Goal: Transaction & Acquisition: Purchase product/service

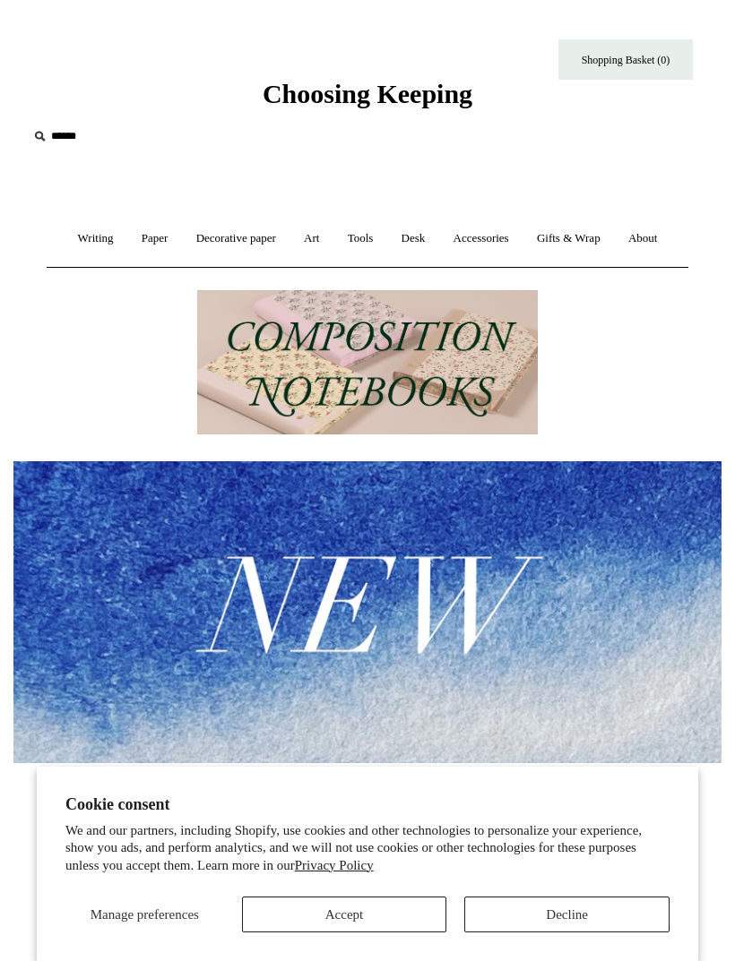
click at [400, 908] on button "Accept" at bounding box center [344, 915] width 205 height 36
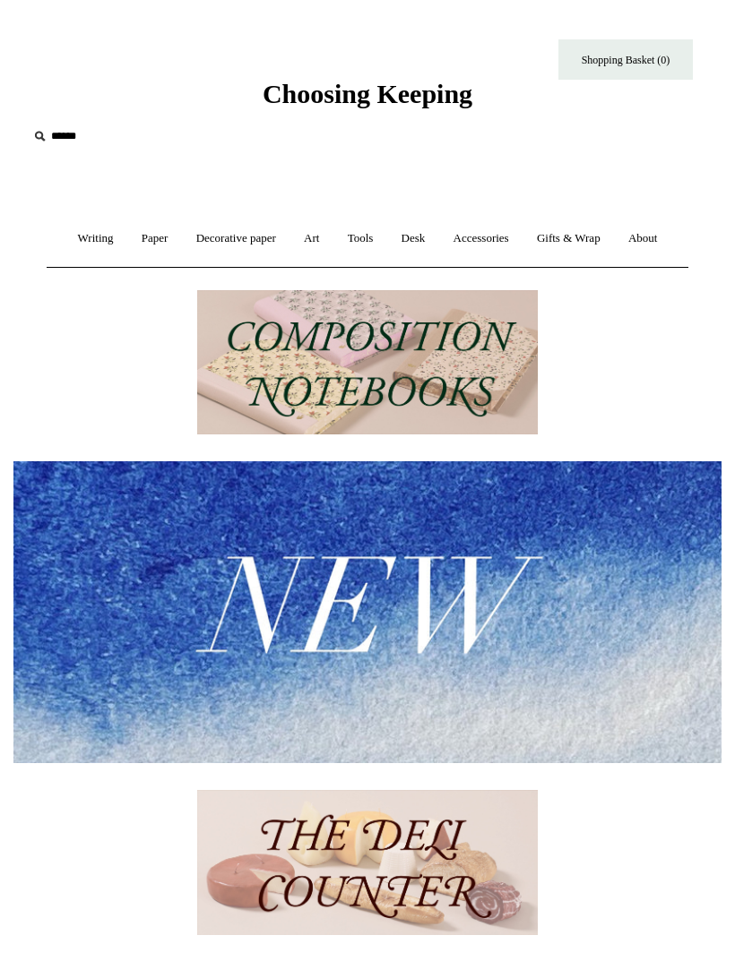
click at [444, 538] on img at bounding box center [367, 611] width 708 height 301
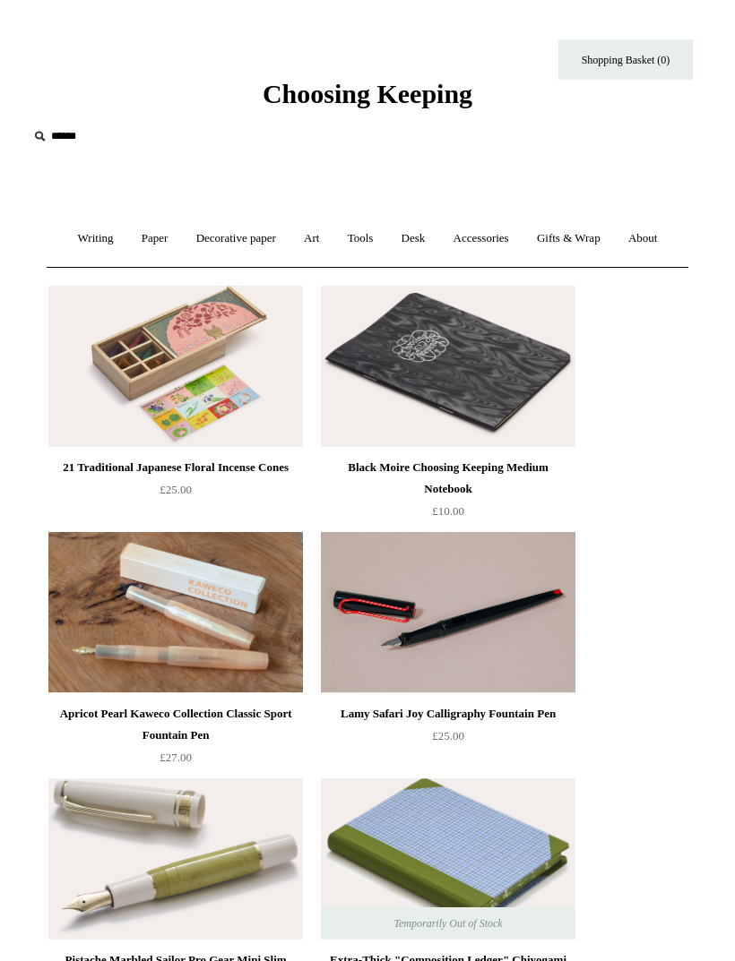
click at [581, 241] on link "Gifts & Wrap +" at bounding box center [568, 238] width 89 height 47
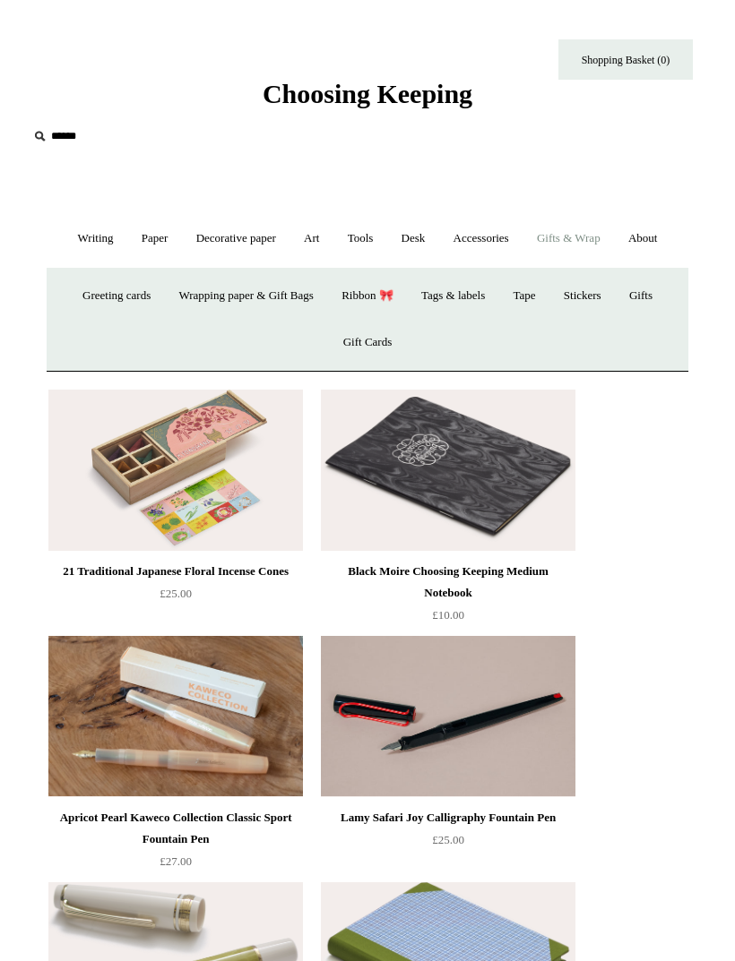
click at [85, 293] on link "Greeting cards +" at bounding box center [116, 295] width 93 height 47
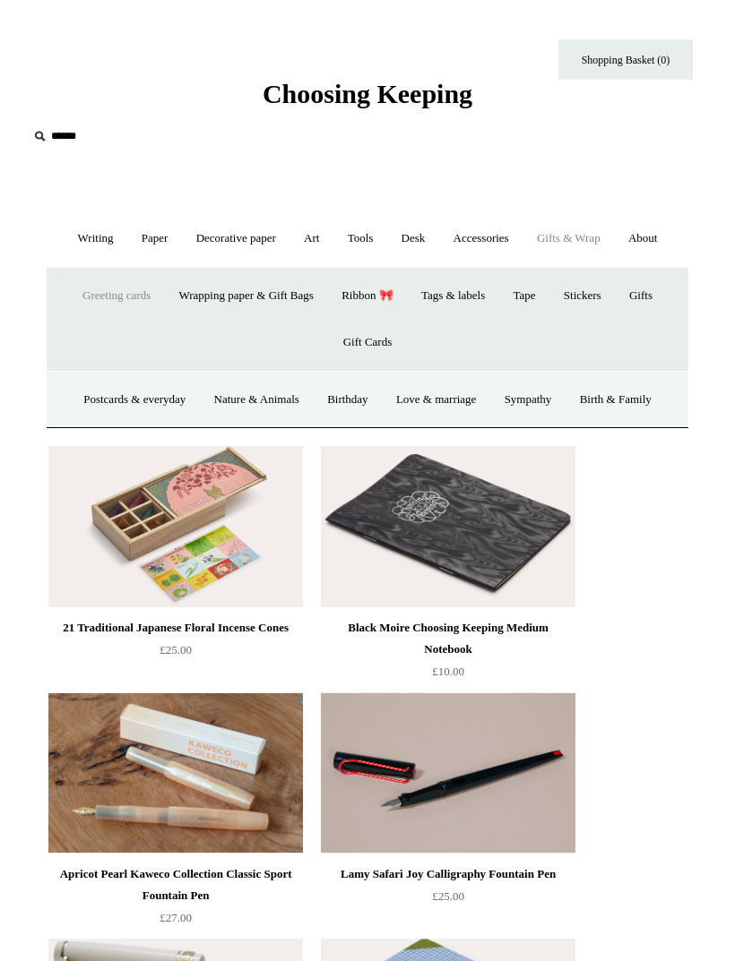
click at [361, 400] on link "Birthday" at bounding box center [347, 399] width 66 height 47
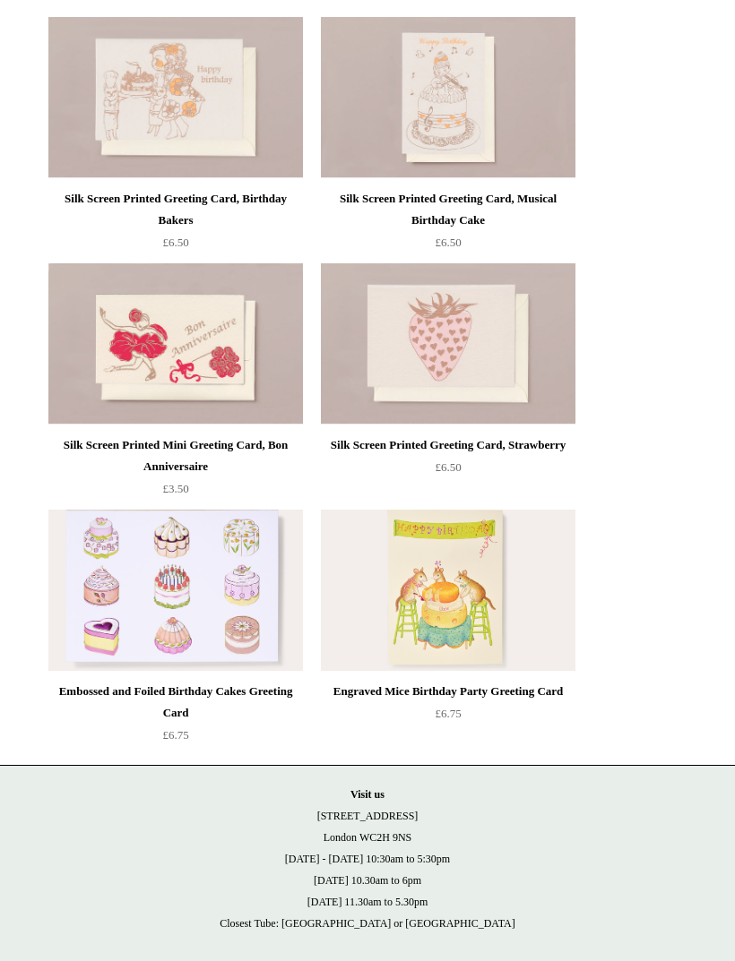
scroll to position [1280, 0]
